Goal: Entertainment & Leisure: Consume media (video, audio)

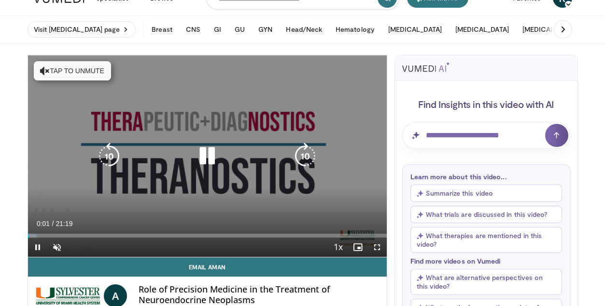
click at [69, 70] on button "Tap to unmute" at bounding box center [72, 70] width 77 height 19
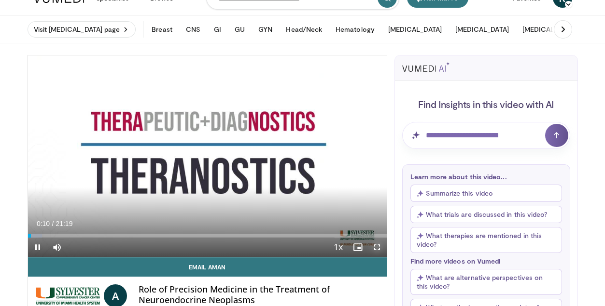
click at [378, 250] on span "Video Player" at bounding box center [376, 247] width 19 height 19
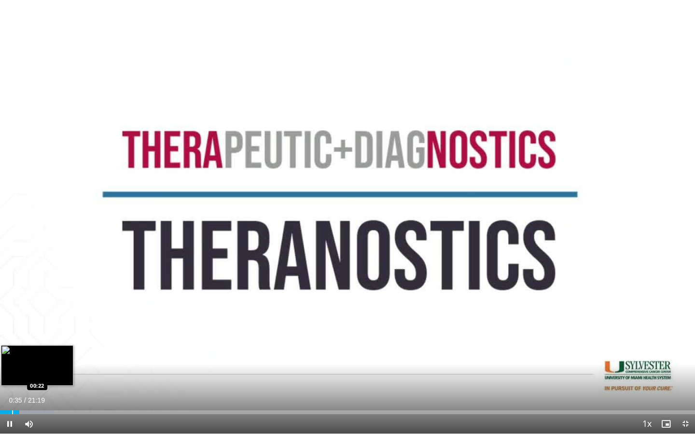
click at [12, 306] on div "Progress Bar" at bounding box center [12, 413] width 1 height 4
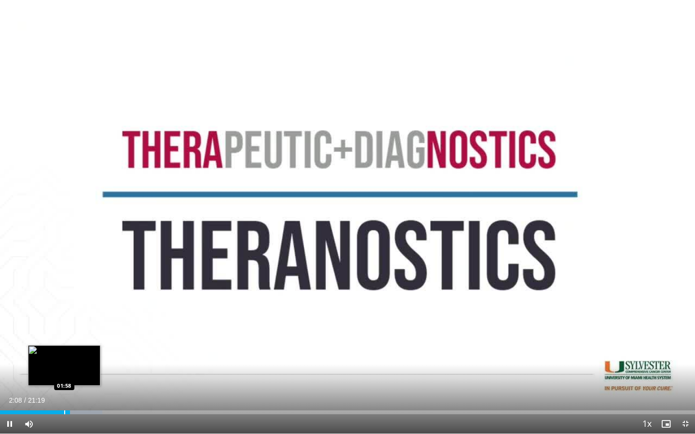
click at [64, 306] on div "Progress Bar" at bounding box center [64, 413] width 1 height 4
click at [63, 306] on div "Progress Bar" at bounding box center [63, 413] width 1 height 4
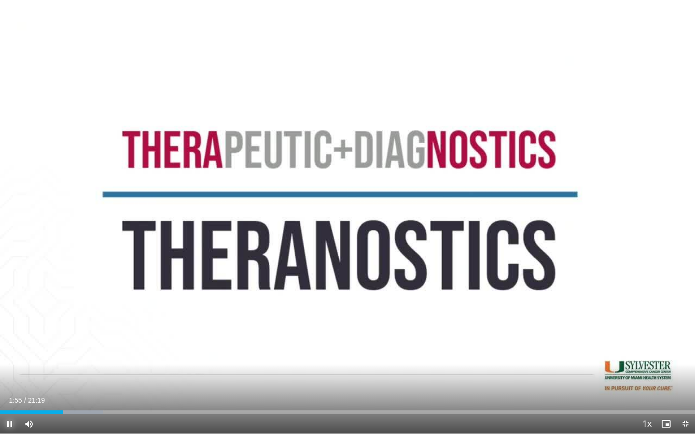
click at [9, 306] on span "Video Player" at bounding box center [9, 424] width 19 height 19
click at [7, 306] on span "Video Player" at bounding box center [9, 424] width 19 height 19
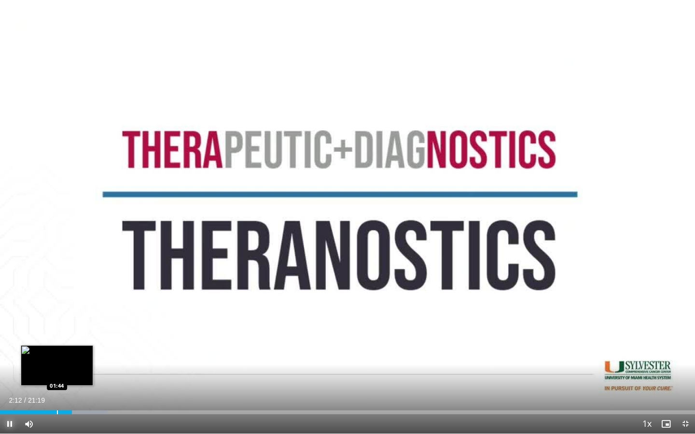
click at [57, 306] on div "Progress Bar" at bounding box center [57, 413] width 1 height 4
click at [51, 306] on div "Progress Bar" at bounding box center [51, 413] width 1 height 4
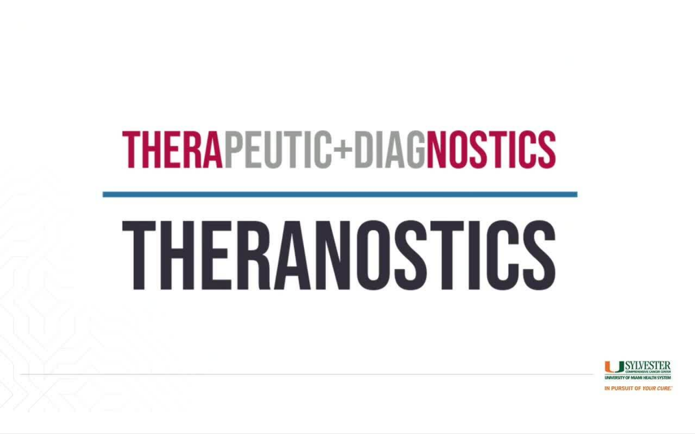
click at [42, 306] on div "10 seconds Tap to unmute" at bounding box center [347, 217] width 695 height 434
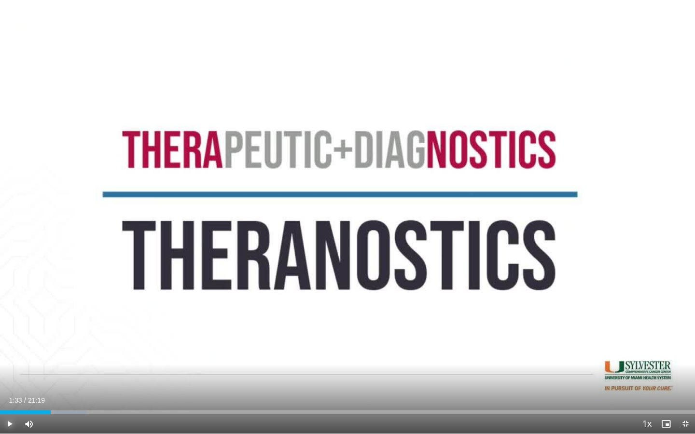
click at [10, 306] on span "Video Player" at bounding box center [9, 424] width 19 height 19
click at [26, 306] on div "Progress Bar" at bounding box center [25, 413] width 1 height 4
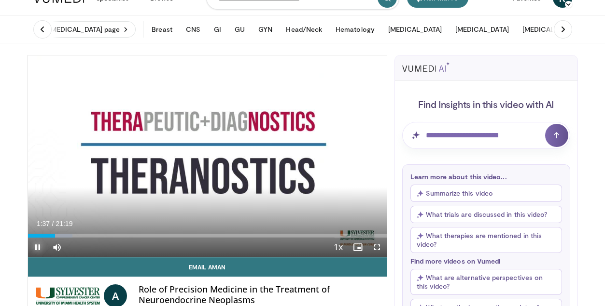
click at [36, 248] on span "Video Player" at bounding box center [37, 247] width 19 height 19
click at [377, 248] on span "Video Player" at bounding box center [376, 247] width 19 height 19
click at [36, 248] on span "Video Player" at bounding box center [37, 247] width 19 height 19
click at [381, 247] on span "Video Player" at bounding box center [376, 247] width 19 height 19
click at [40, 244] on span "Video Player" at bounding box center [37, 247] width 19 height 19
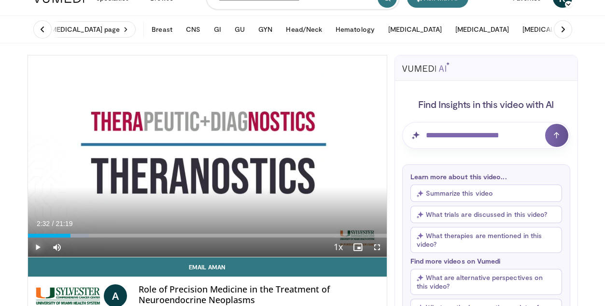
click at [40, 247] on span "Video Player" at bounding box center [37, 247] width 19 height 19
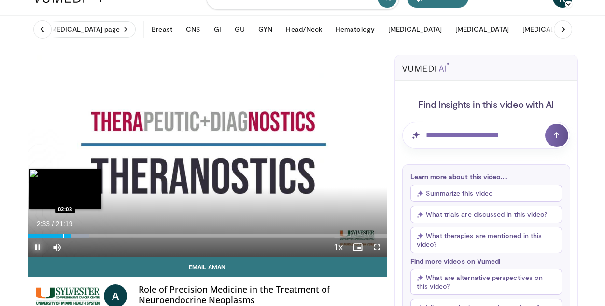
click at [63, 236] on div "Progress Bar" at bounding box center [63, 236] width 1 height 4
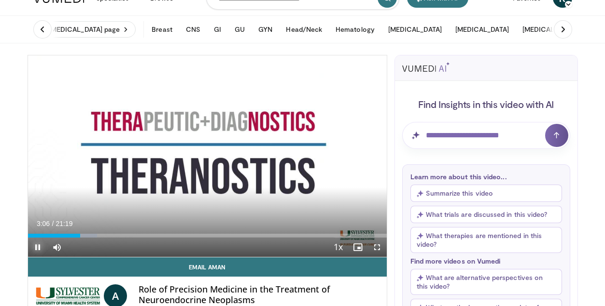
click at [41, 248] on span "Video Player" at bounding box center [37, 247] width 19 height 19
